Goal: Task Accomplishment & Management: Complete application form

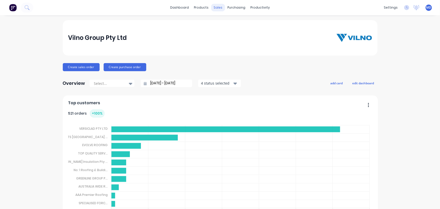
click at [215, 7] on div "sales" at bounding box center [218, 8] width 14 height 8
click at [231, 23] on div "Sales Orders" at bounding box center [235, 24] width 21 height 5
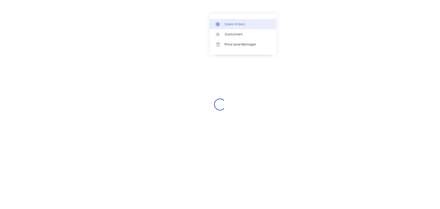
click at [236, 23] on div "Sales Orders" at bounding box center [235, 24] width 21 height 5
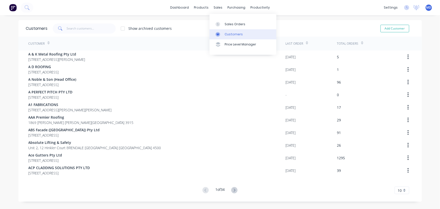
click at [232, 33] on div "Customers" at bounding box center [234, 34] width 18 height 5
click at [89, 29] on input "text" at bounding box center [91, 28] width 49 height 10
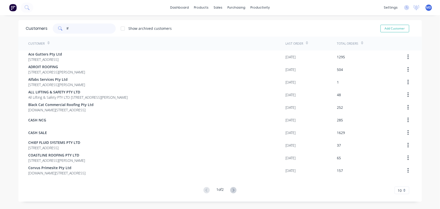
type input "l"
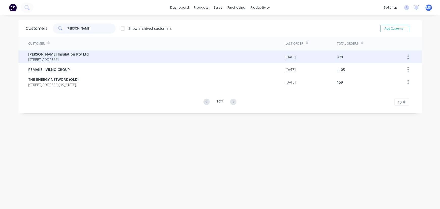
type input "[PERSON_NAME]"
click at [60, 55] on span "[PERSON_NAME] Insulation Pty Ltd" at bounding box center [58, 53] width 60 height 5
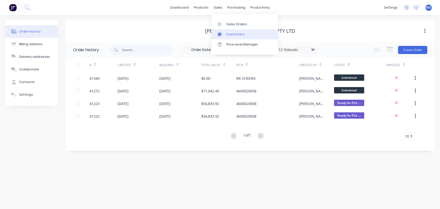
click at [234, 32] on div "Customers" at bounding box center [235, 34] width 18 height 5
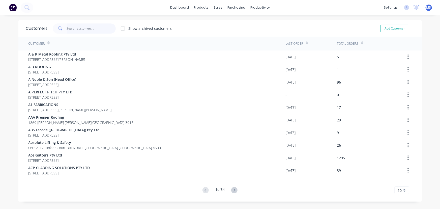
click at [101, 30] on input "text" at bounding box center [91, 28] width 49 height 10
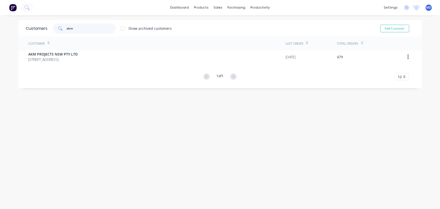
type input "akm"
click at [234, 35] on div "Customers" at bounding box center [234, 34] width 18 height 5
drag, startPoint x: 86, startPoint y: 29, endPoint x: 46, endPoint y: 28, distance: 40.3
click at [48, 29] on div "akm Show archived customers" at bounding box center [110, 28] width 124 height 10
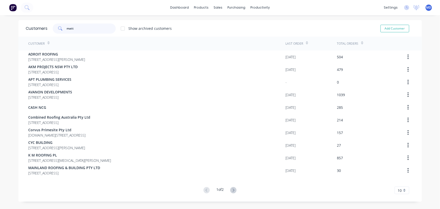
type input "matt"
click at [231, 190] on icon at bounding box center [233, 190] width 6 height 6
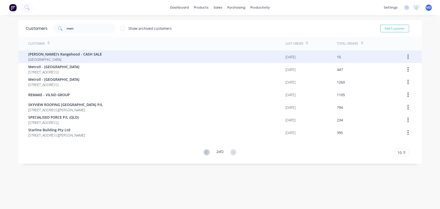
click at [45, 58] on span "[GEOGRAPHIC_DATA]" at bounding box center [65, 59] width 74 height 5
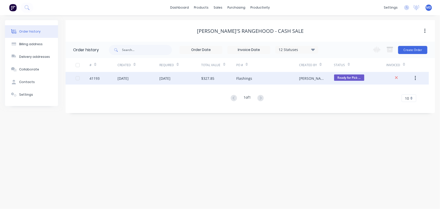
click at [189, 79] on div "[DATE]" at bounding box center [180, 78] width 42 height 13
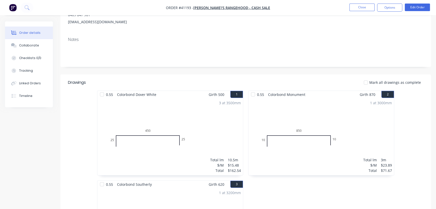
scroll to position [69, 0]
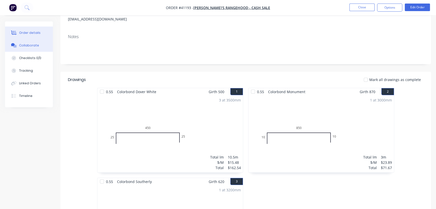
click at [25, 47] on div "Collaborate" at bounding box center [29, 45] width 20 height 5
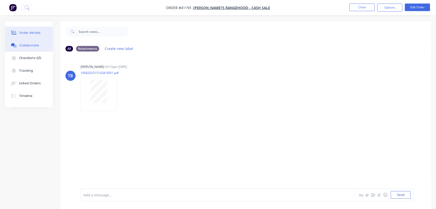
click at [28, 29] on button "Order details" at bounding box center [29, 32] width 48 height 13
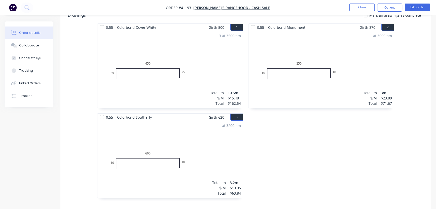
scroll to position [137, 0]
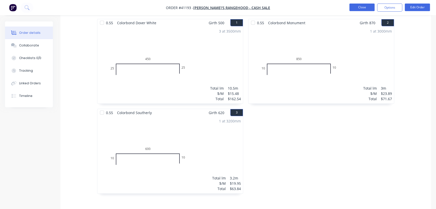
click at [363, 9] on button "Close" at bounding box center [362, 8] width 25 height 8
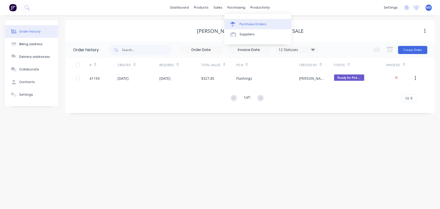
click at [251, 25] on div "Purchase Orders" at bounding box center [252, 24] width 27 height 5
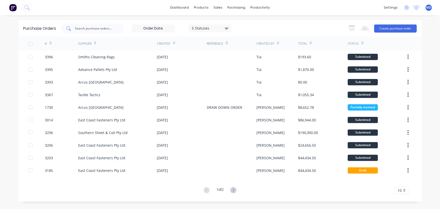
click at [97, 28] on input "text" at bounding box center [96, 28] width 42 height 5
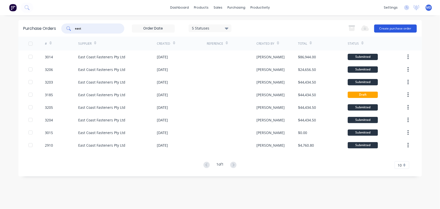
type input "east"
click at [399, 27] on button "Create purchase order" at bounding box center [395, 28] width 43 height 8
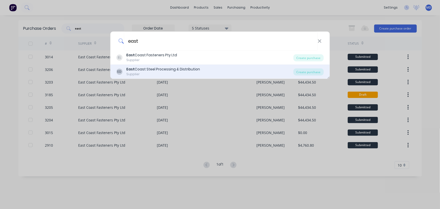
type input "east"
click at [170, 70] on div "East Coast Steel Processing & Distribution" at bounding box center [163, 69] width 74 height 5
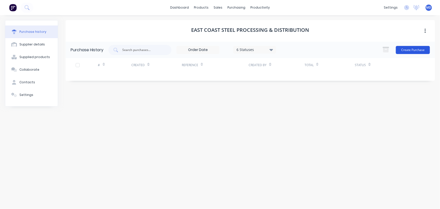
click at [412, 50] on button "Create Purchase" at bounding box center [413, 50] width 34 height 8
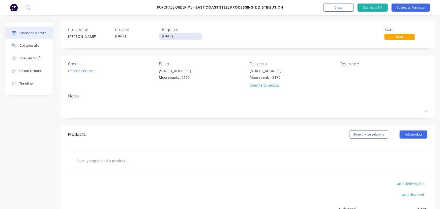
click at [177, 39] on label "[DATE]" at bounding box center [180, 36] width 43 height 7
click at [177, 39] on input "[DATE]" at bounding box center [180, 36] width 42 height 6
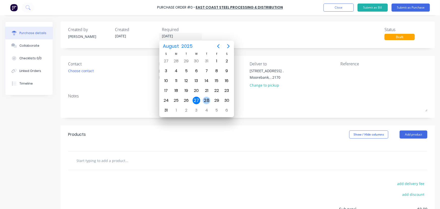
click at [206, 99] on div "28" at bounding box center [207, 101] width 8 height 8
type input "[DATE]"
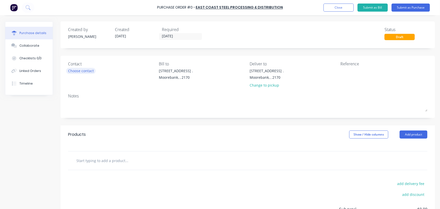
click at [78, 71] on div "Choose contact" at bounding box center [81, 70] width 26 height 5
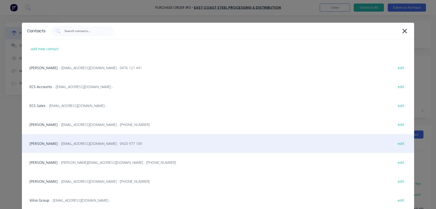
click at [77, 144] on span "- [EMAIL_ADDRESS][DOMAIN_NAME] - 0420 977 109" at bounding box center [100, 143] width 83 height 5
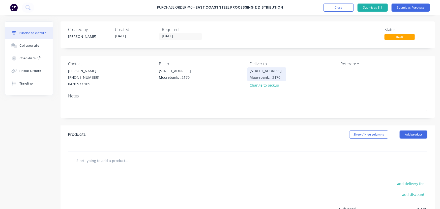
click at [258, 73] on div "[STREET_ADDRESS] . [GEOGRAPHIC_DATA], , 2170" at bounding box center [266, 74] width 34 height 12
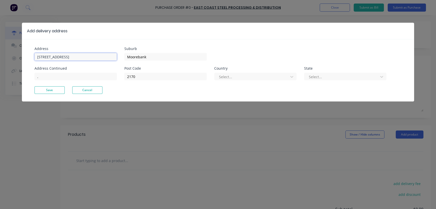
drag, startPoint x: 75, startPoint y: 55, endPoint x: -64, endPoint y: 58, distance: 139.4
click at [0, 58] on html "Purchase Order #0 - East Coast Steel Processing & Distribution Add product Clos…" at bounding box center [218, 117] width 436 height 234
type input "[STREET_ADDRESS]"
click at [48, 90] on button "Save" at bounding box center [50, 90] width 30 height 8
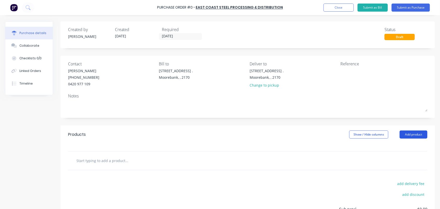
click at [411, 135] on button "Add product" at bounding box center [413, 134] width 28 height 8
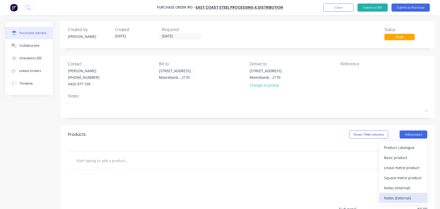
click at [402, 198] on div "Notes (External)" at bounding box center [403, 197] width 39 height 7
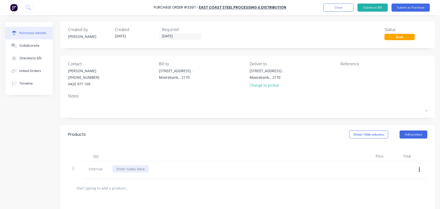
click at [139, 168] on div at bounding box center [130, 168] width 36 height 7
click at [134, 170] on div "We have a container collection at 9.00am and another" at bounding box center [161, 168] width 99 height 7
click at [170, 170] on div "We have two container collection at 9.00am and another" at bounding box center [163, 168] width 103 height 7
drag, startPoint x: 213, startPoint y: 169, endPoint x: 240, endPoint y: 175, distance: 27.4
click at [214, 169] on div "We have two container collections at 9.00am and another" at bounding box center [164, 168] width 105 height 7
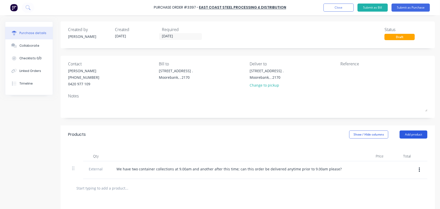
click at [417, 132] on button "Add product" at bounding box center [413, 134] width 28 height 8
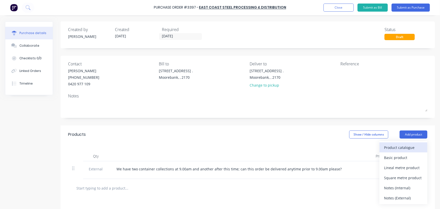
click at [406, 145] on div "Product catalogue" at bounding box center [403, 147] width 39 height 7
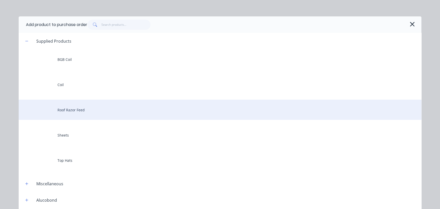
click at [73, 108] on div "Roof Razor Feed" at bounding box center [220, 110] width 403 height 20
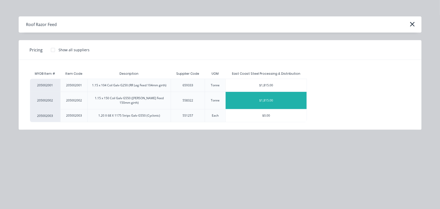
click at [276, 101] on div "$1,815.00" at bounding box center [266, 100] width 81 height 17
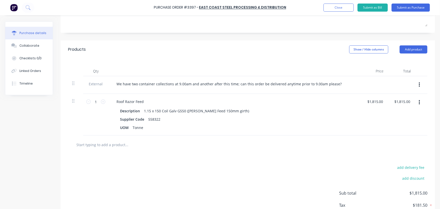
scroll to position [91, 0]
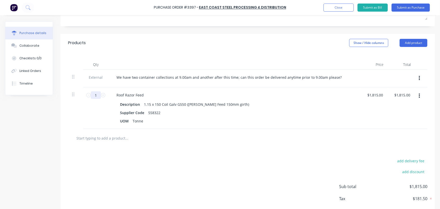
click at [98, 95] on input "1" at bounding box center [96, 95] width 10 height 8
click at [103, 94] on icon at bounding box center [103, 95] width 5 height 5
type input "2"
type input "$3,630.00"
click at [103, 94] on icon at bounding box center [103, 95] width 5 height 5
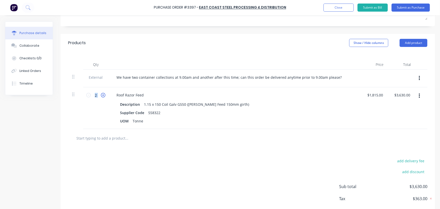
type input "3"
type input "$5,445.00"
click at [103, 94] on icon at bounding box center [103, 95] width 5 height 5
type input "4"
type input "$7,260.00"
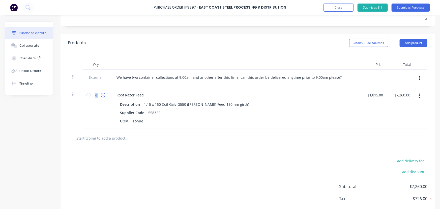
click at [103, 94] on icon at bounding box center [103, 95] width 5 height 5
type input "5"
type input "$9,075.00"
click at [103, 94] on icon at bounding box center [103, 95] width 5 height 5
type input "6"
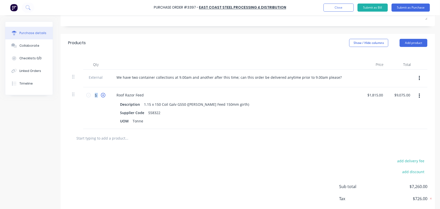
type input "$10,890.00"
click at [103, 94] on icon at bounding box center [103, 95] width 5 height 5
type input "7"
type input "$12,705.00"
click at [103, 94] on icon at bounding box center [103, 95] width 5 height 5
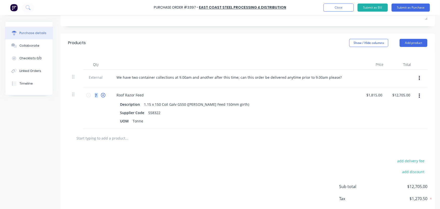
type input "8"
type input "$14,520.00"
click at [103, 94] on icon at bounding box center [103, 95] width 5 height 5
type input "9"
type input "$16,335.00"
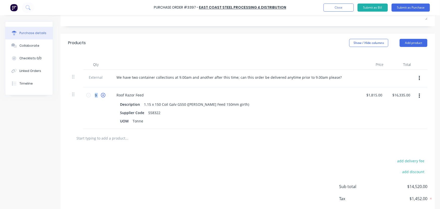
click at [103, 94] on icon at bounding box center [103, 95] width 5 height 5
type input "10"
type input "$18,150.00"
click at [103, 94] on icon at bounding box center [103, 95] width 5 height 5
type input "11"
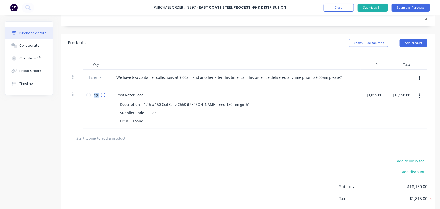
type input "$19,965.00"
click at [103, 94] on icon at bounding box center [103, 95] width 5 height 5
type input "12"
type input "$21,780.00"
click at [376, 95] on input "1815" at bounding box center [374, 94] width 18 height 7
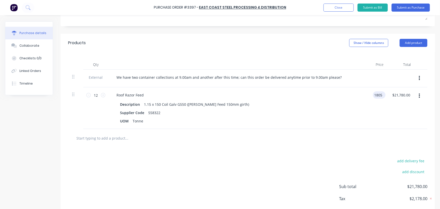
type input "$1,805.00"
type input "$21,660.00"
click at [410, 44] on button "Add product" at bounding box center [413, 43] width 28 height 8
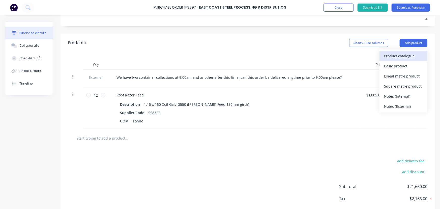
click at [402, 55] on div "Product catalogue" at bounding box center [403, 55] width 39 height 7
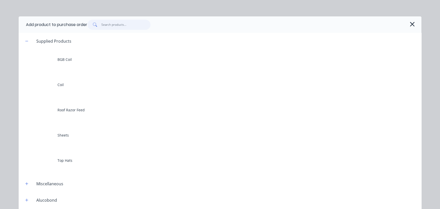
click at [127, 23] on input "text" at bounding box center [125, 25] width 49 height 10
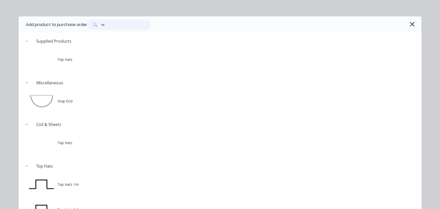
type input "t"
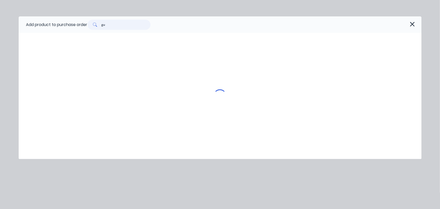
type input "g"
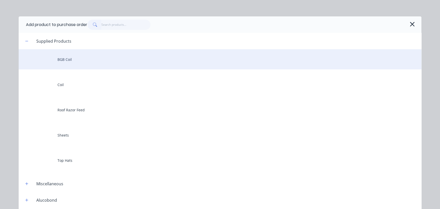
click at [68, 56] on div "BGB Coil" at bounding box center [220, 59] width 403 height 20
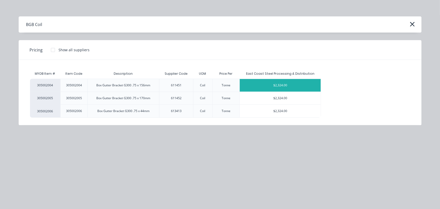
click at [278, 84] on div "$2,324.00" at bounding box center [280, 85] width 81 height 13
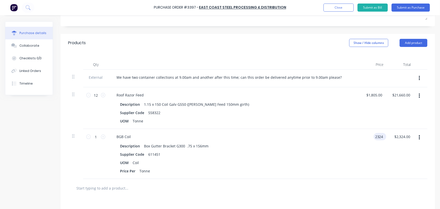
click at [376, 138] on input "2324" at bounding box center [378, 136] width 11 height 7
type input "2"
type input "$2,052.00"
click at [410, 41] on button "Add product" at bounding box center [413, 43] width 28 height 8
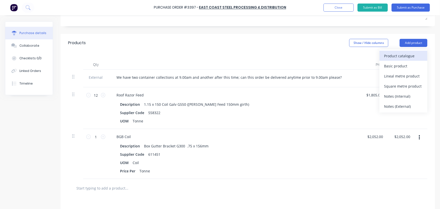
click at [407, 54] on div "Product catalogue" at bounding box center [403, 55] width 39 height 7
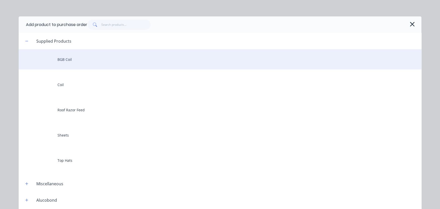
click at [78, 58] on div "BGB Coil" at bounding box center [220, 59] width 403 height 20
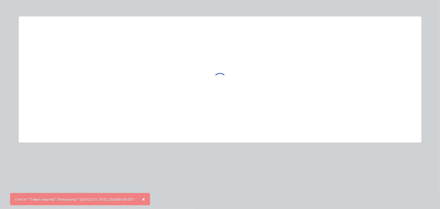
click at [145, 198] on span "×" at bounding box center [143, 198] width 3 height 7
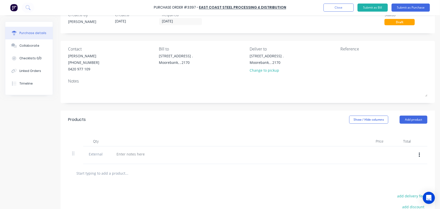
scroll to position [76, 0]
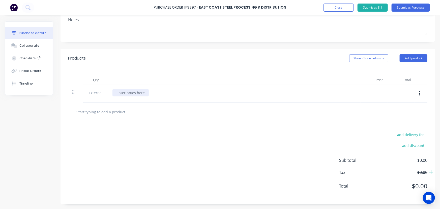
click at [125, 92] on div at bounding box center [130, 92] width 36 height 7
click at [411, 57] on button "Add product" at bounding box center [413, 58] width 28 height 8
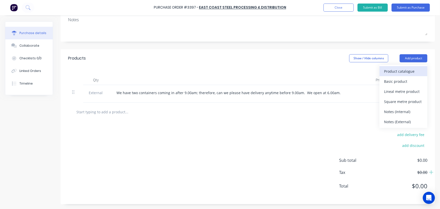
click at [404, 68] on div "Product catalogue" at bounding box center [403, 71] width 39 height 7
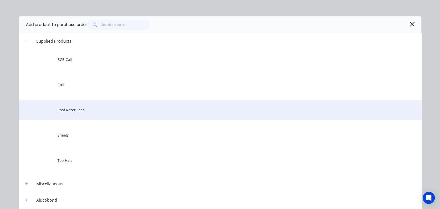
click at [73, 107] on div "Roof Razor Feed" at bounding box center [220, 110] width 403 height 20
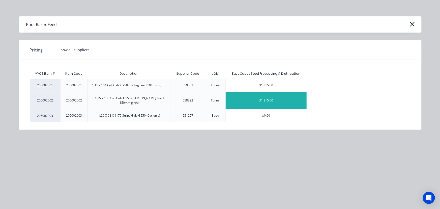
click at [271, 99] on div "$1,815.00" at bounding box center [266, 100] width 81 height 17
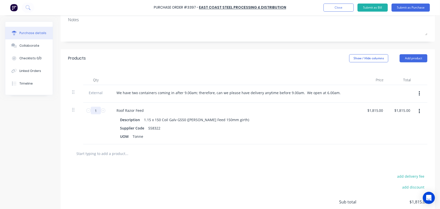
click at [97, 112] on input "1" at bounding box center [96, 111] width 10 height 8
type input "12"
type input "$21,780.00"
type input "12"
click at [381, 110] on div "1815 $1,815.00" at bounding box center [375, 110] width 20 height 7
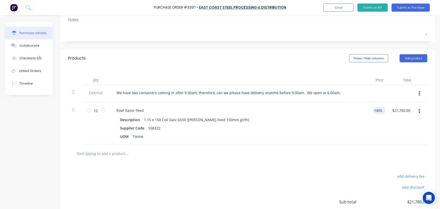
type input "$1,805.00"
type input "$21,660.00"
click at [413, 55] on button "Add product" at bounding box center [413, 58] width 28 height 8
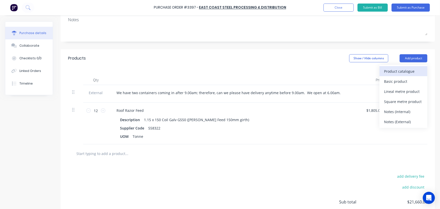
click at [410, 71] on div "Product catalogue" at bounding box center [403, 71] width 39 height 7
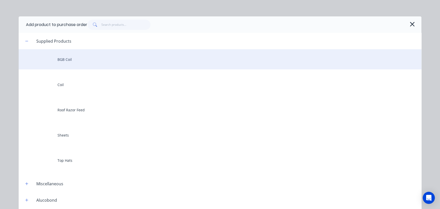
click at [68, 57] on div "BGB Coil" at bounding box center [220, 59] width 403 height 20
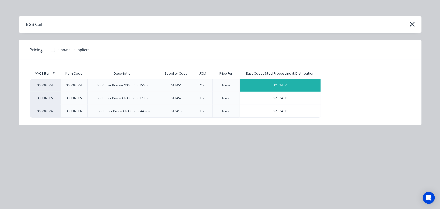
click at [283, 85] on div "$2,324.00" at bounding box center [280, 85] width 81 height 13
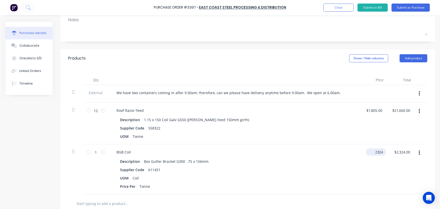
click at [383, 153] on input "2324" at bounding box center [375, 151] width 18 height 7
type input "2"
type input "$2,052.00"
click at [418, 57] on button "Add product" at bounding box center [413, 58] width 28 height 8
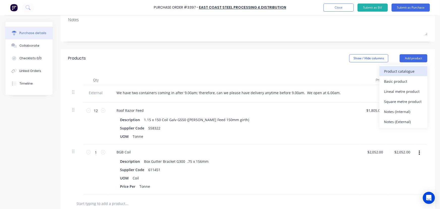
click at [399, 70] on div "Product catalogue" at bounding box center [403, 71] width 39 height 7
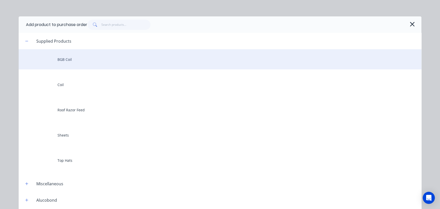
click at [69, 57] on div "BGB Coil" at bounding box center [220, 59] width 403 height 20
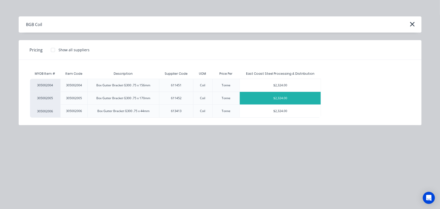
click at [277, 94] on div "$2,324.00" at bounding box center [280, 98] width 81 height 13
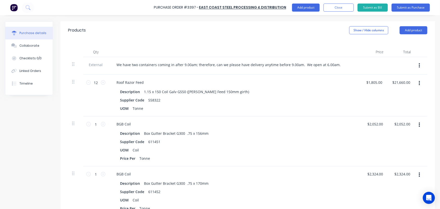
scroll to position [145, 0]
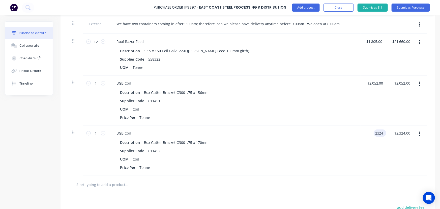
click at [376, 132] on input "2324" at bounding box center [378, 132] width 11 height 7
type input "2052"
type input "2052.00"
type input "$2,052.00"
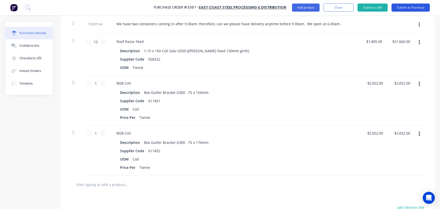
click at [412, 7] on button "Submit as Purchase" at bounding box center [410, 8] width 38 height 8
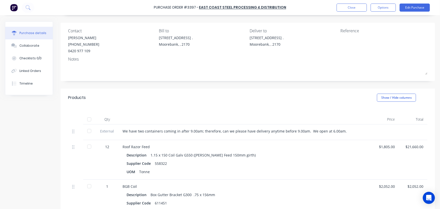
scroll to position [0, 0]
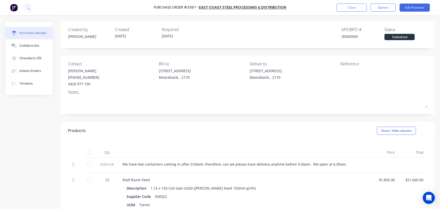
click at [122, 164] on div "We have two containers coming in after 9.00am; therefore, can we please have de…" at bounding box center [244, 163] width 244 height 5
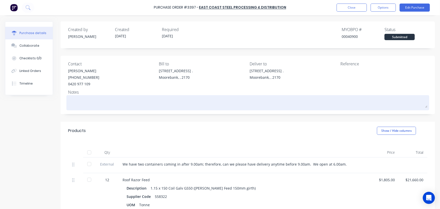
click at [86, 103] on textarea at bounding box center [247, 101] width 359 height 11
type textarea "x"
type textarea "E"
type textarea "x"
type textarea "EA"
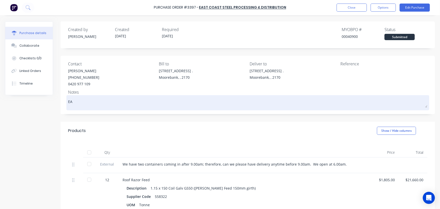
type textarea "x"
type textarea "EAR"
type textarea "x"
type textarea "EARL"
type textarea "x"
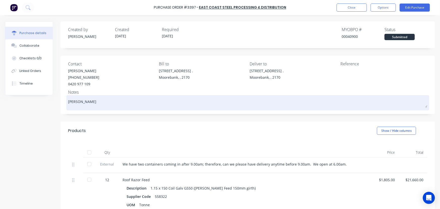
type textarea "EARLY"
type textarea "x"
type textarea "EARLY"
type textarea "x"
type textarea "EARLY"
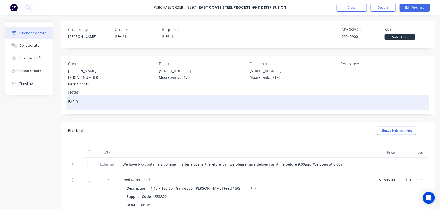
type textarea "x"
type textarea "EARL"
type textarea "x"
type textarea "EAR"
type textarea "x"
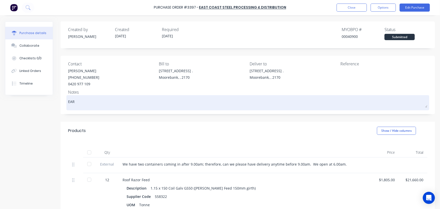
type textarea "EA"
type textarea "x"
type textarea "E"
type textarea "x"
type textarea "*"
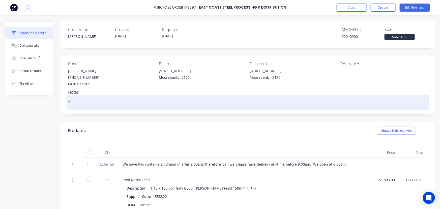
type textarea "x"
type textarea "**"
type textarea "x"
type textarea "***"
type textarea "x"
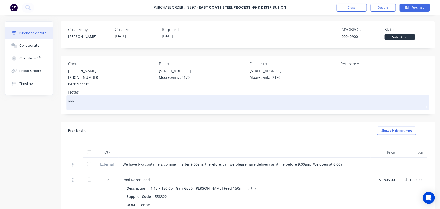
type textarea "***"
type textarea "x"
type textarea "*** E"
type textarea "x"
type textarea "*** EA"
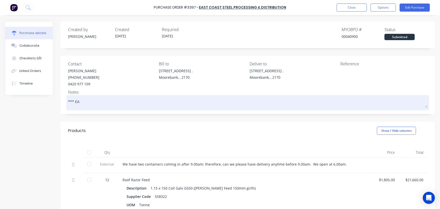
type textarea "x"
type textarea "*** EAR"
type textarea "x"
type textarea "*** EARL"
type textarea "x"
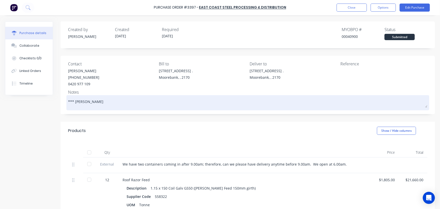
type textarea "*** EARLY"
type textarea "x"
type textarea "*** EARLY"
type textarea "x"
type textarea "*** EARLY D"
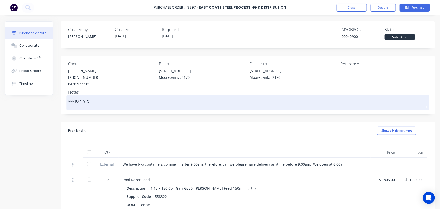
type textarea "x"
type textarea "*** EARLY DE"
type textarea "x"
type textarea "*** EARLY DEL"
type textarea "x"
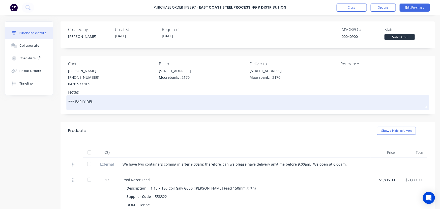
type textarea "*** EARLY DELI"
type textarea "x"
type textarea "*** EARLY DELIV"
type textarea "x"
type textarea "*** EARLY DELIVE"
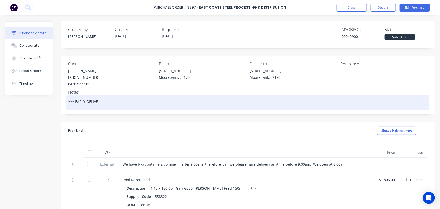
type textarea "x"
type textarea "*** EARLY DELIVER"
type textarea "x"
type textarea "*** EARLY DELIVERY"
type textarea "x"
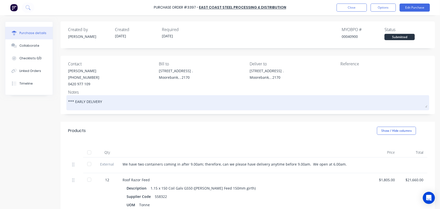
type textarea "*** EARLY DELIVERY"
type textarea "x"
type textarea "*** EARLY DELIVERY P"
type textarea "x"
type textarea "*** EARLY DELIVERY PL"
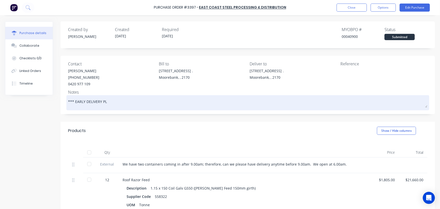
type textarea "x"
type textarea "*** EARLY DELIVERY PLE"
type textarea "x"
type textarea "*** EARLY DELIVERY PLEA"
type textarea "x"
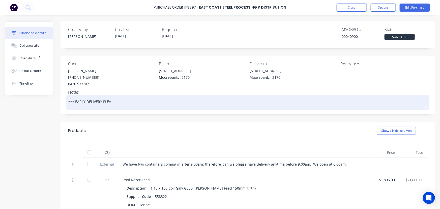
type textarea "*** EARLY DELIVERY PLEAS"
type textarea "x"
type textarea "*** EARLY DELIVERY PLEASE"
type textarea "x"
type textarea "*** EARLY DELIVERY PLEASE"
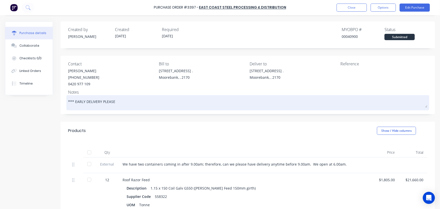
type textarea "x"
type textarea "*** EARLY DELIVERY PLEASE *"
type textarea "x"
type textarea "*** EARLY DELIVERY PLEASE **"
type textarea "x"
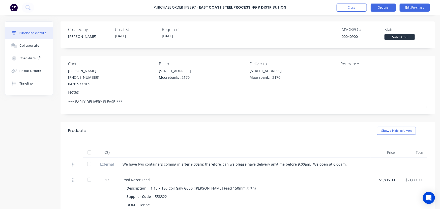
type textarea "*** EARLY DELIVERY PLEASE ***"
type textarea "x"
type textarea "*** EARLY DELIVERY PLEASE ***"
click at [384, 8] on button "Options" at bounding box center [382, 8] width 25 height 8
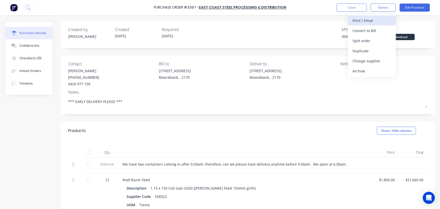
click at [369, 20] on div "Print / Email" at bounding box center [371, 20] width 39 height 7
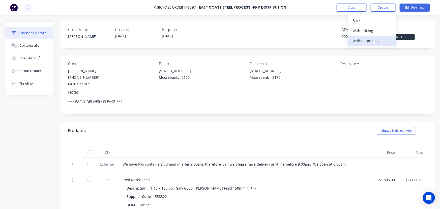
click at [371, 39] on div "Without pricing" at bounding box center [371, 40] width 39 height 7
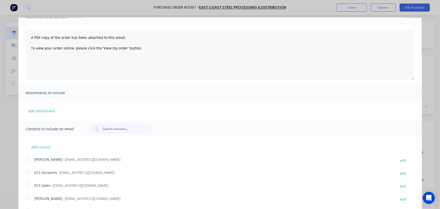
scroll to position [66, 0]
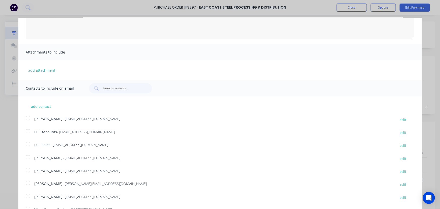
click at [29, 119] on div at bounding box center [28, 118] width 10 height 10
click at [28, 171] on div at bounding box center [28, 170] width 10 height 10
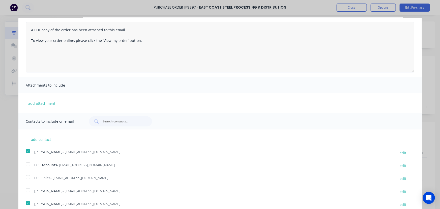
scroll to position [0, 0]
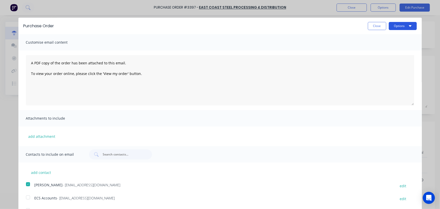
drag, startPoint x: 393, startPoint y: 26, endPoint x: 395, endPoint y: 28, distance: 2.7
click at [393, 26] on button "Options" at bounding box center [403, 26] width 28 height 8
click at [374, 49] on div "Email" at bounding box center [392, 48] width 39 height 7
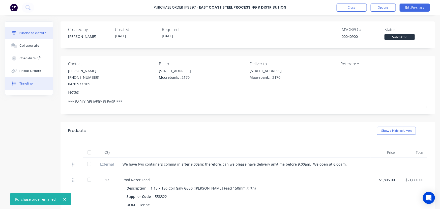
click at [27, 82] on div "Timeline" at bounding box center [25, 83] width 13 height 5
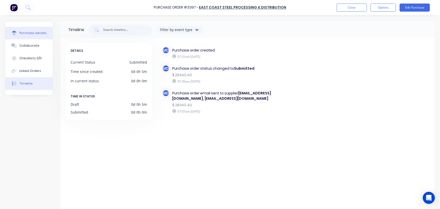
click at [32, 32] on div "Purchase details" at bounding box center [32, 33] width 27 height 5
type textarea "x"
